Goal: Find specific page/section: Find specific page/section

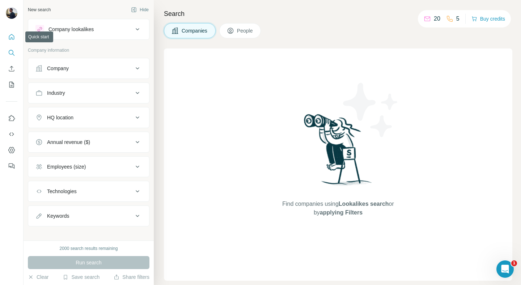
click at [10, 53] on icon "Search" at bounding box center [11, 52] width 7 height 7
click at [243, 31] on span "People" at bounding box center [245, 30] width 17 height 7
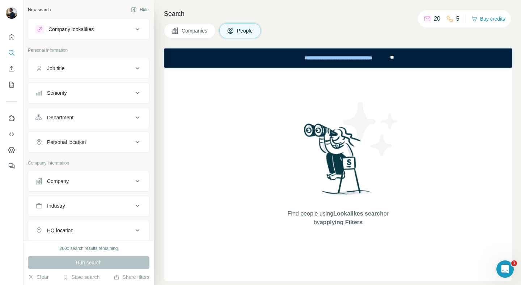
click at [10, 43] on nav at bounding box center [12, 60] width 12 height 61
click at [10, 38] on icon "Quick start" at bounding box center [11, 36] width 5 height 5
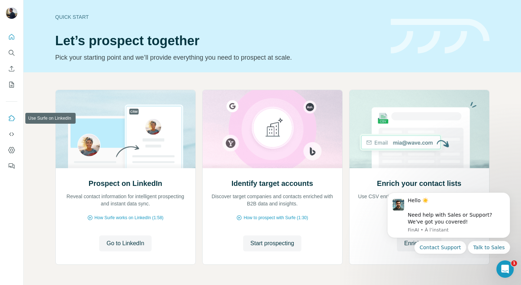
click at [12, 118] on icon "Use Surfe on LinkedIn" at bounding box center [11, 118] width 7 height 7
